Goal: Task Accomplishment & Management: Complete application form

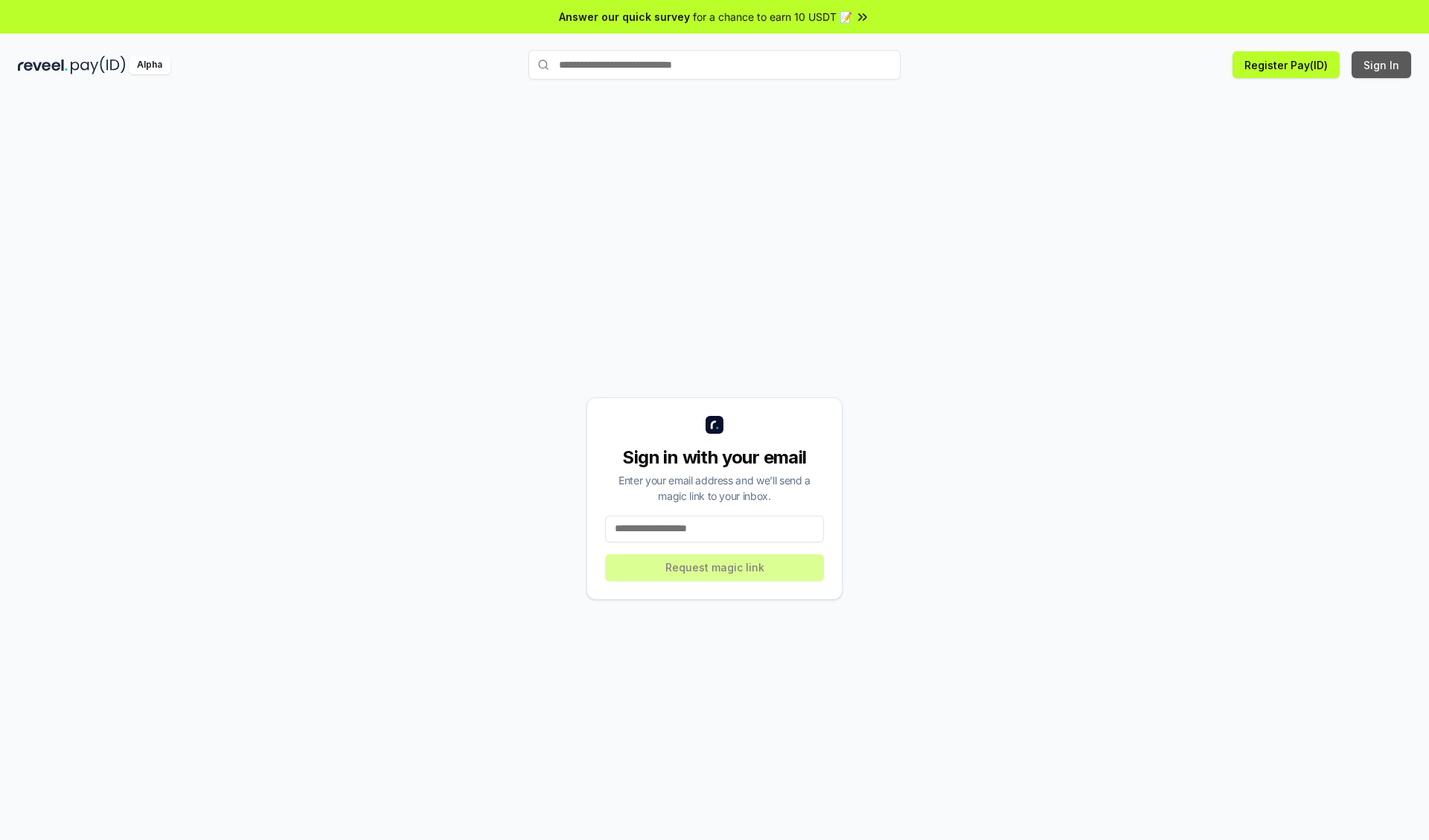
click at [1382, 64] on button "Sign In" at bounding box center [1381, 64] width 60 height 27
type input "**********"
click at [714, 567] on button "Request magic link" at bounding box center [714, 567] width 219 height 27
